Goal: Check status

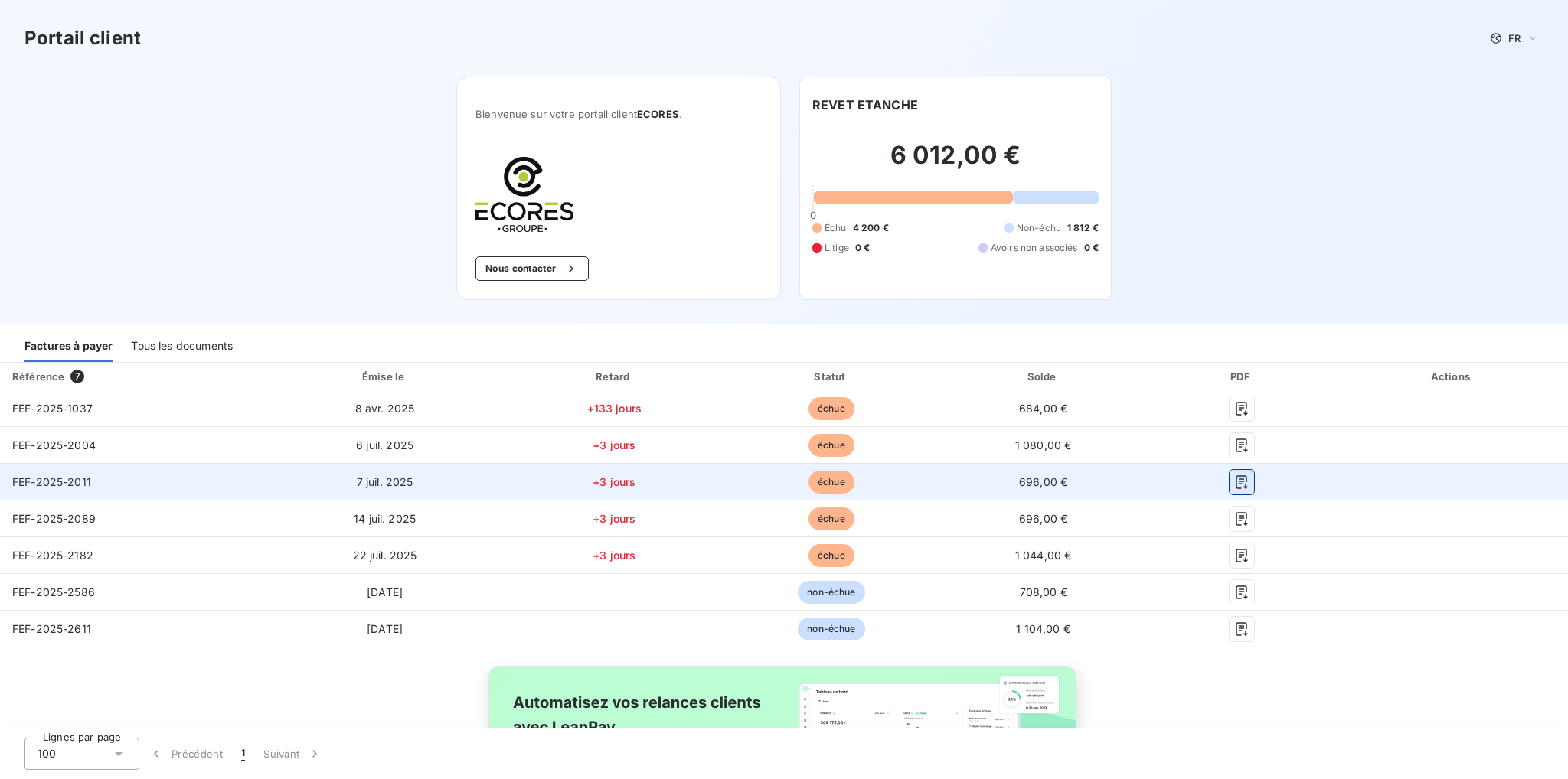
click at [1236, 479] on icon "button" at bounding box center [1242, 482] width 11 height 14
